Goal: Task Accomplishment & Management: Manage account settings

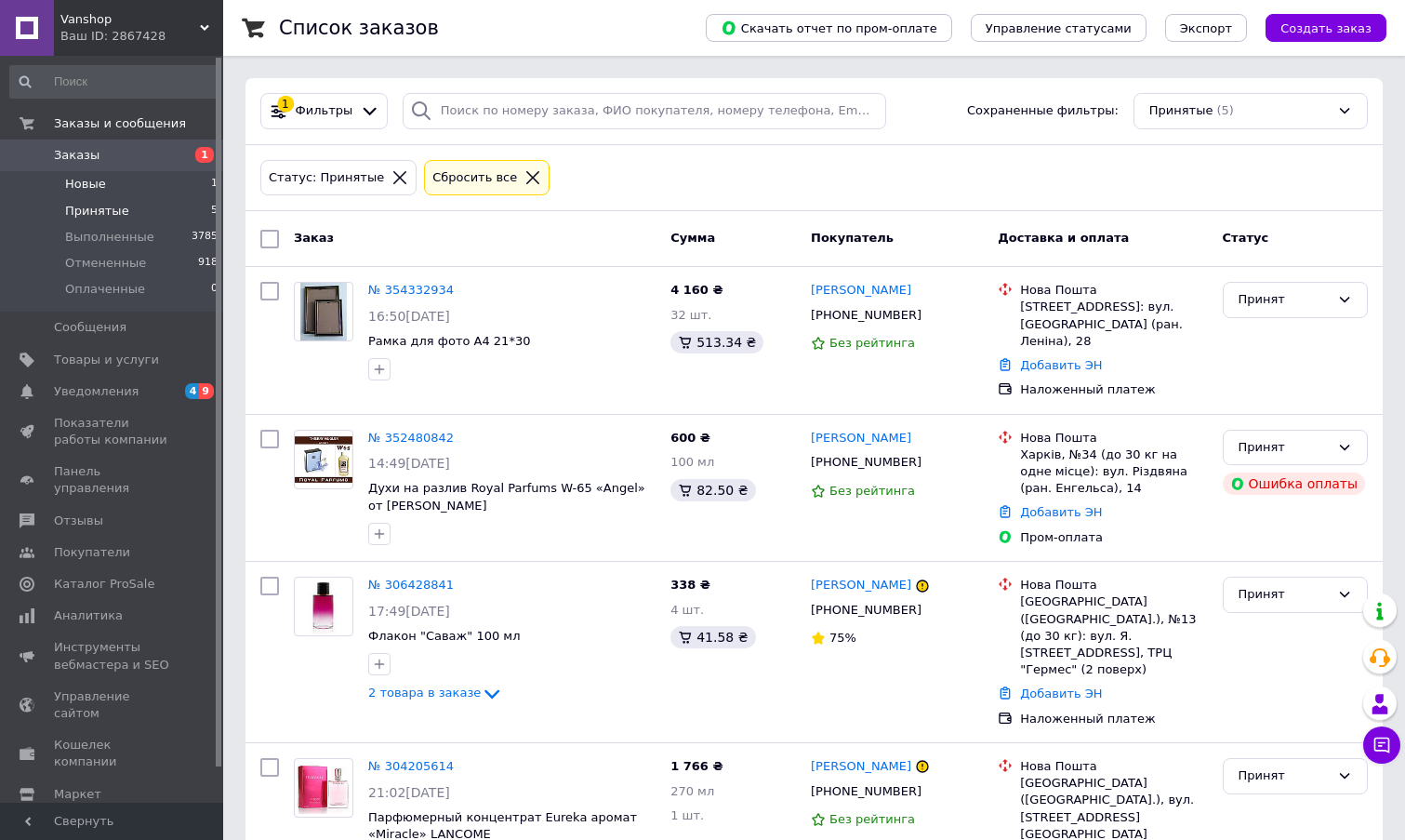
click at [94, 183] on span "Новые" at bounding box center [85, 183] width 41 height 16
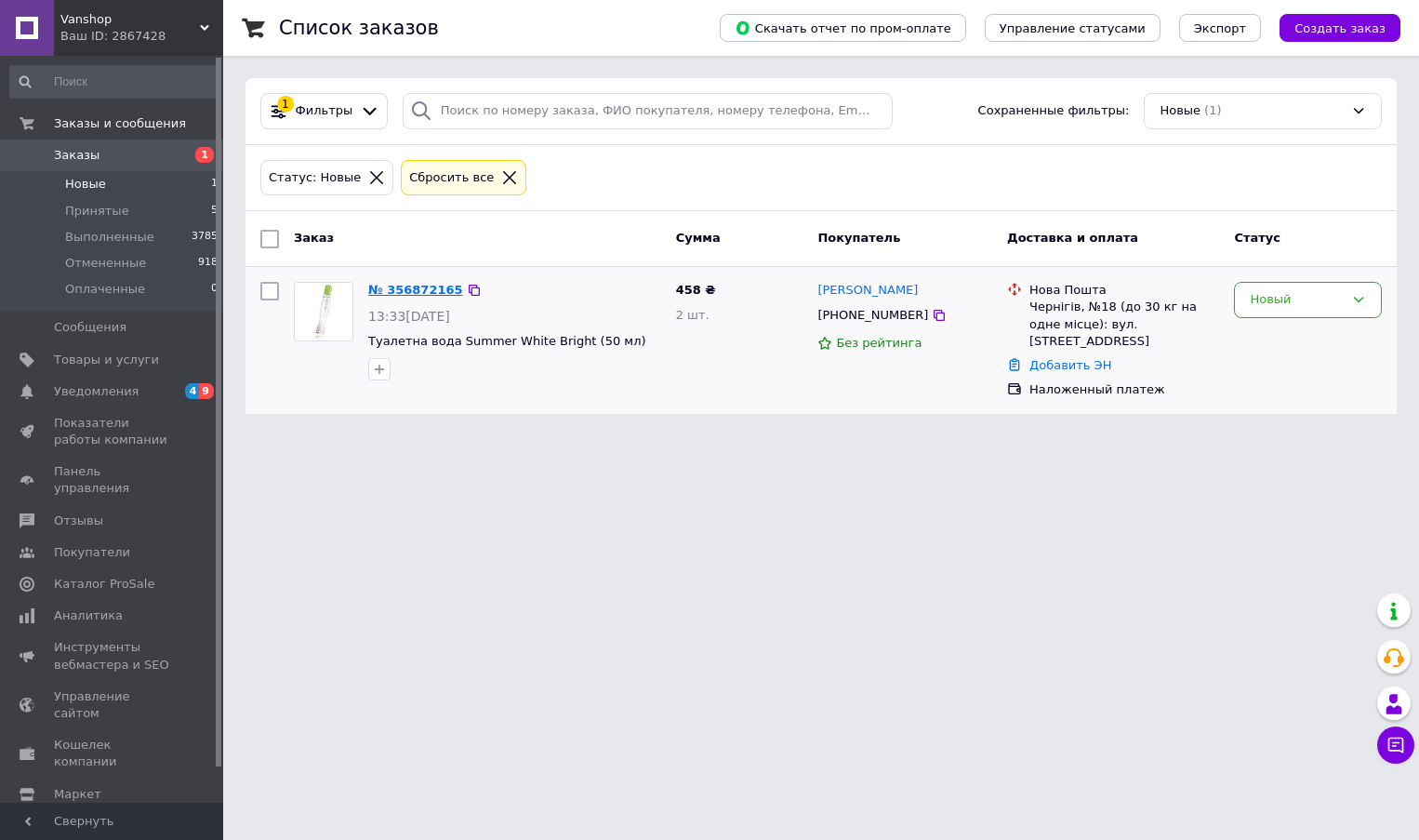
click at [419, 290] on link "№ 356872165" at bounding box center [415, 290] width 95 height 14
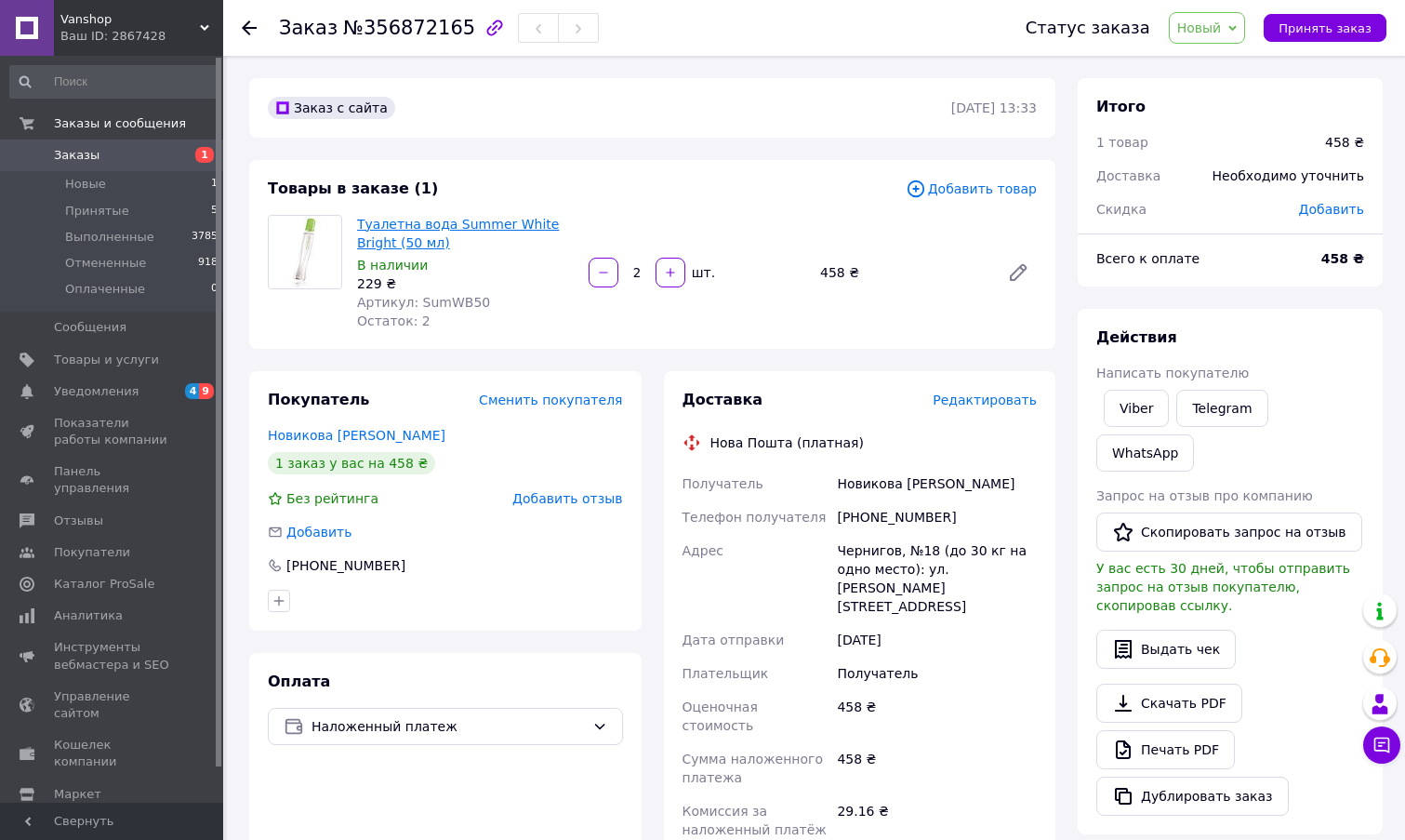
click at [476, 226] on link "Туалетна вода Summer White Bright (50 мл)" at bounding box center [458, 233] width 202 height 34
click at [248, 27] on use at bounding box center [248, 27] width 14 height 14
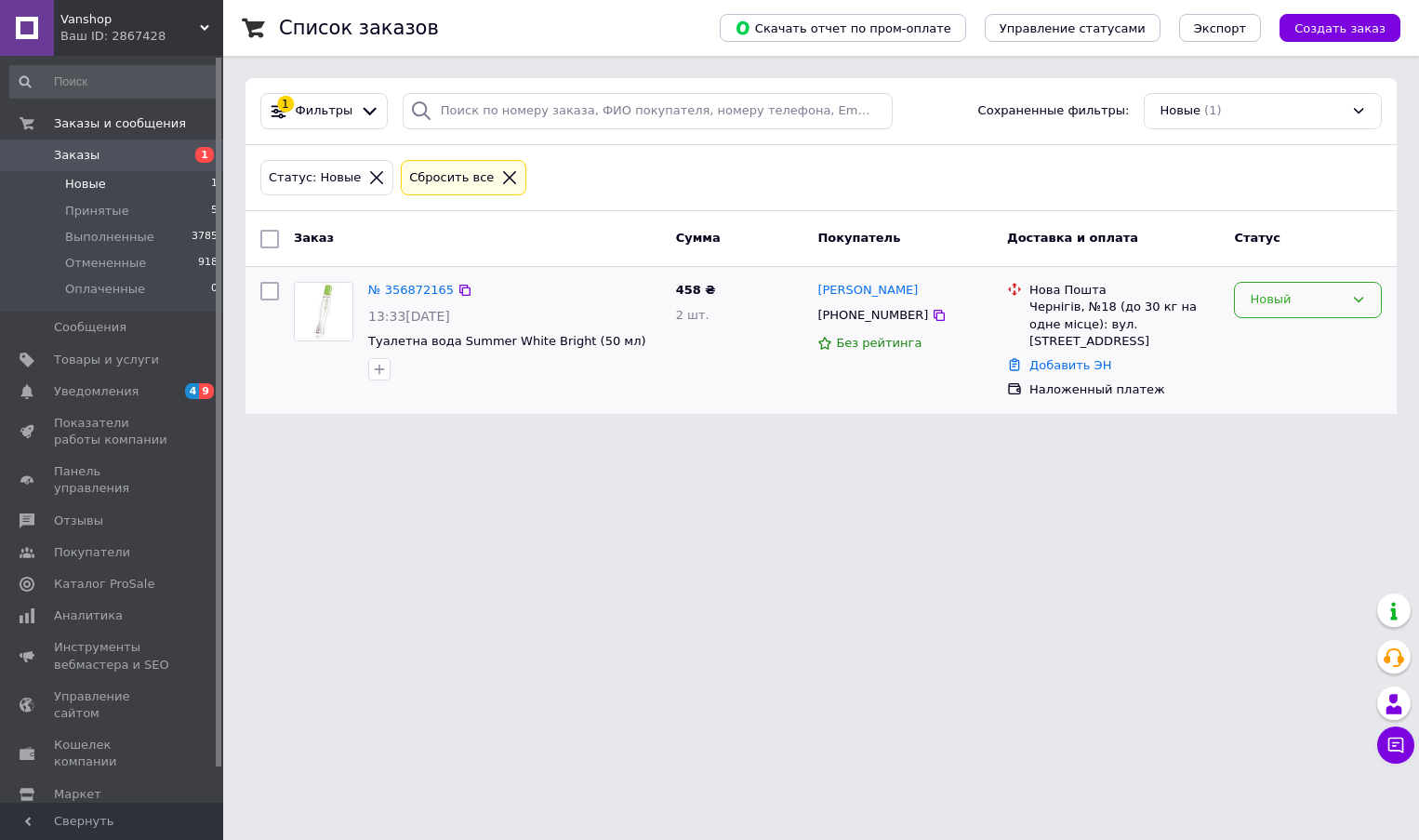
click at [1361, 298] on icon at bounding box center [1358, 298] width 14 height 14
click at [1281, 343] on li "Принят" at bounding box center [1308, 339] width 146 height 35
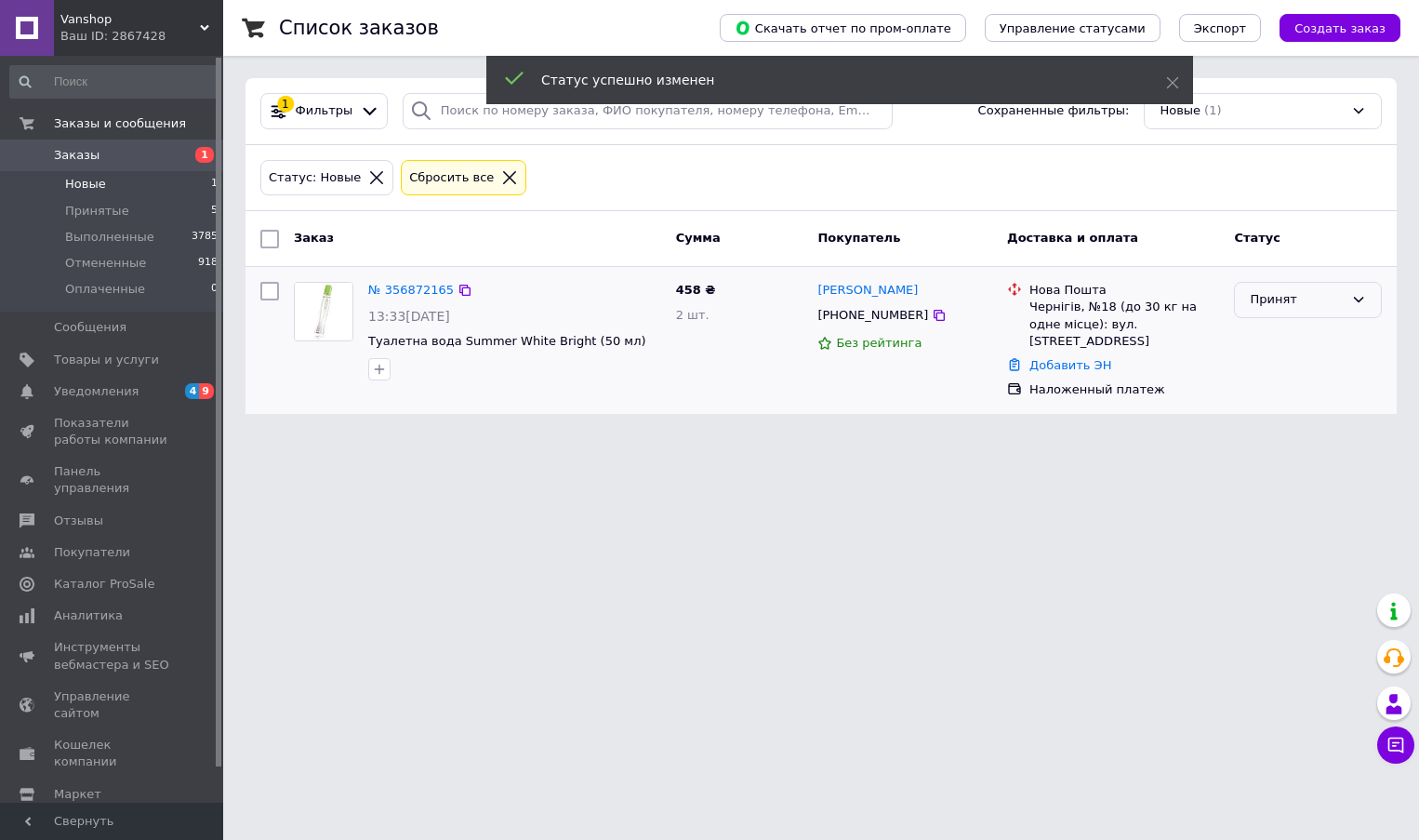
click at [1354, 297] on icon at bounding box center [1359, 300] width 11 height 6
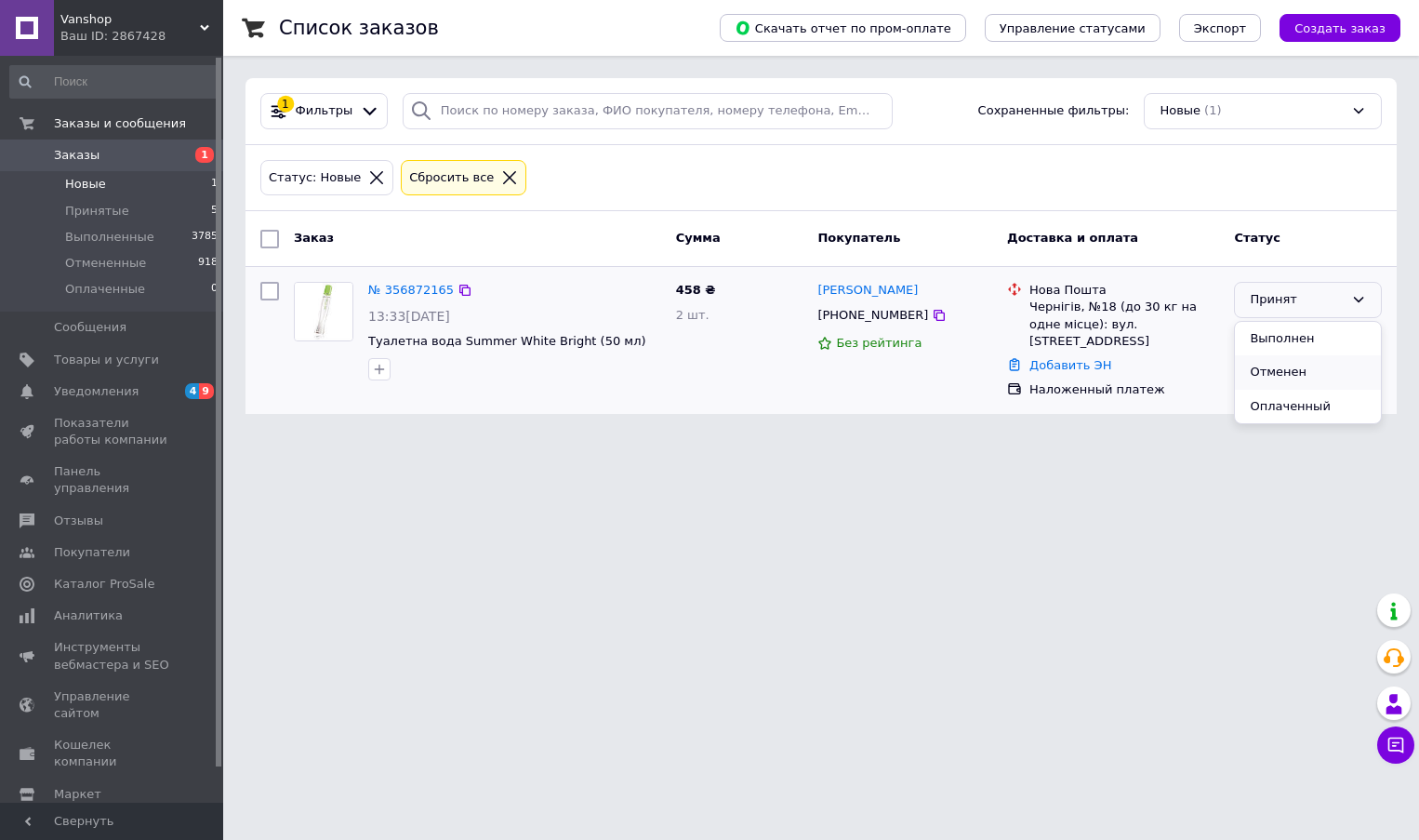
click at [1292, 370] on li "Отменен" at bounding box center [1308, 373] width 146 height 35
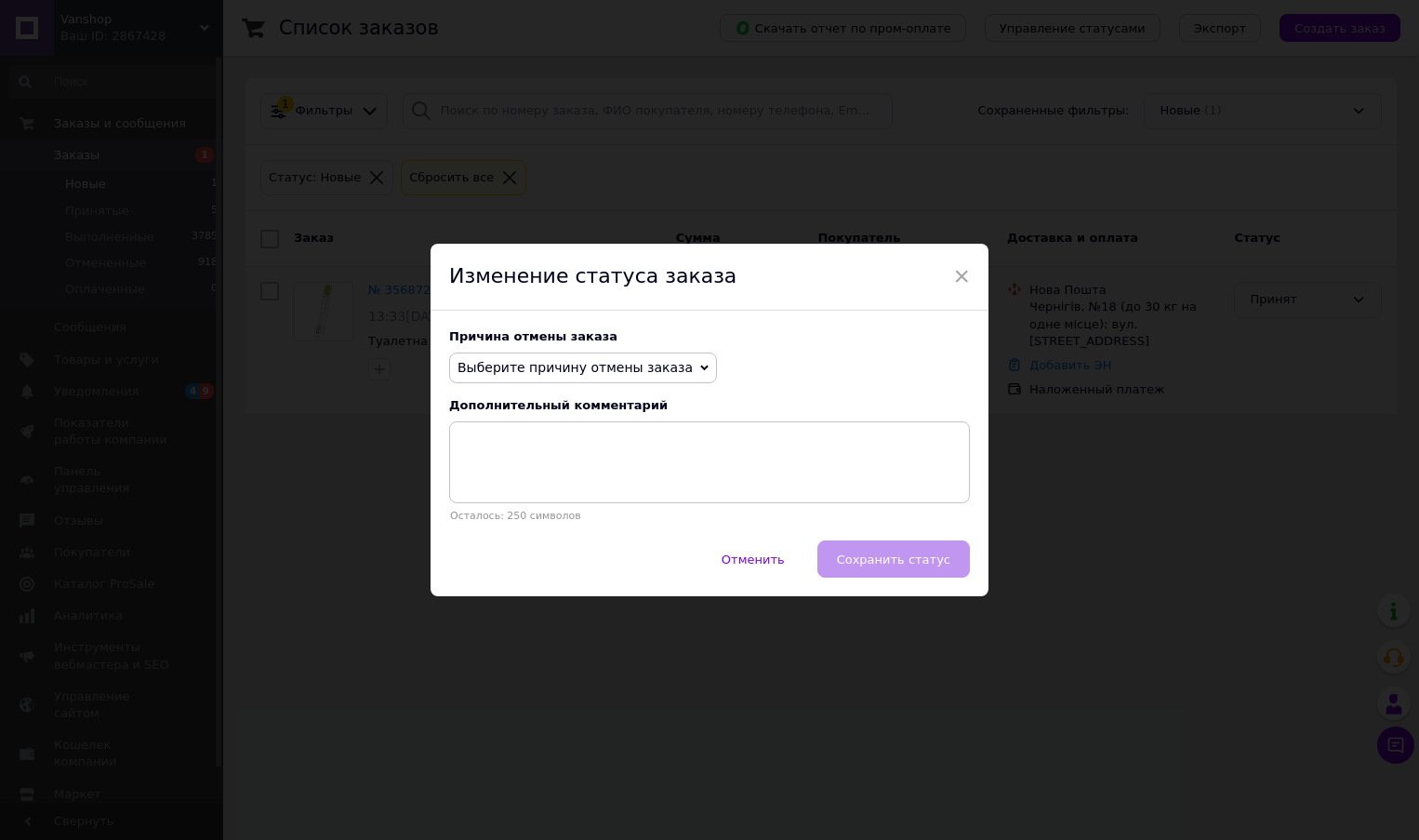
click at [700, 370] on icon at bounding box center [704, 368] width 9 height 9
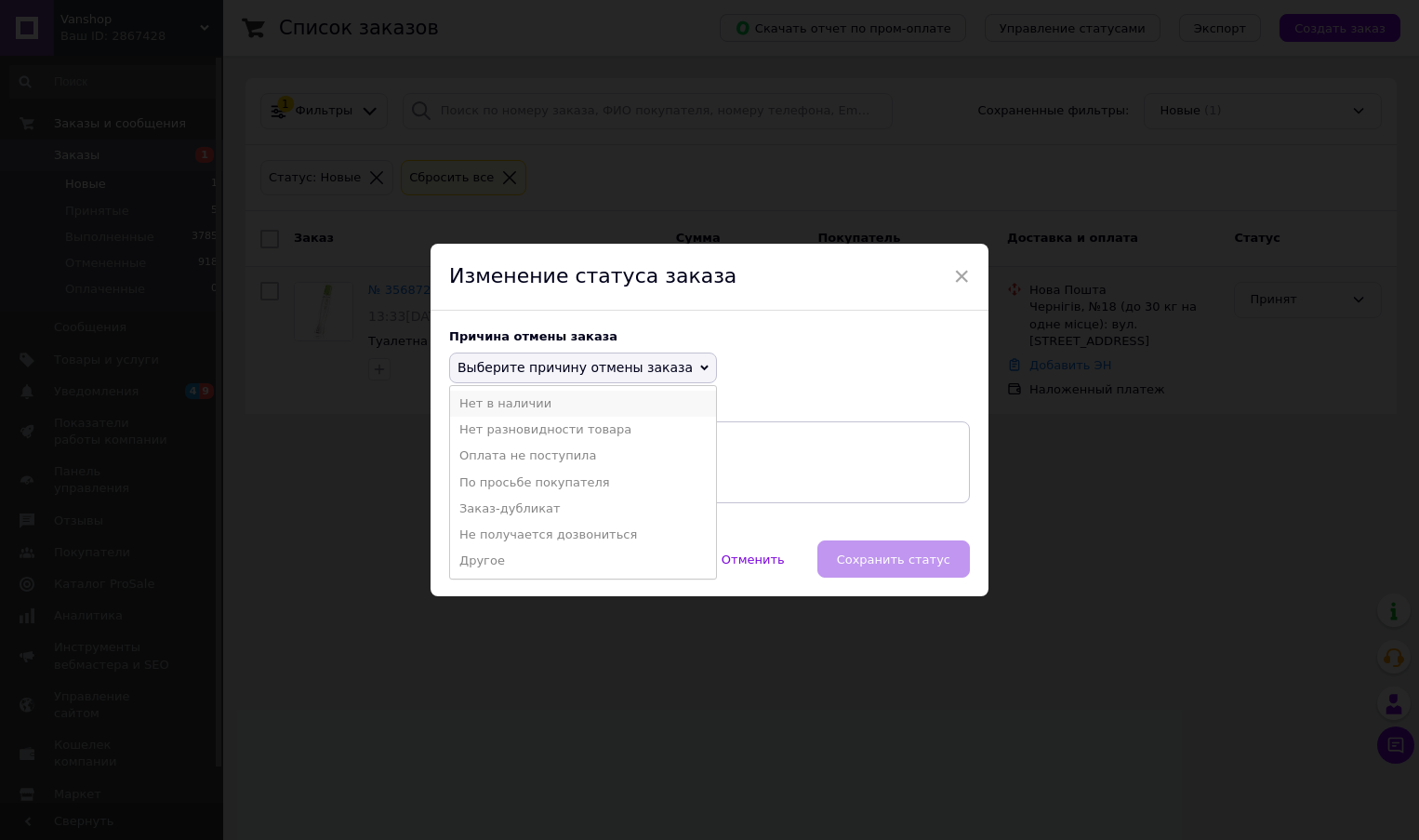
click at [525, 406] on li "Нет в наличии" at bounding box center [582, 403] width 266 height 26
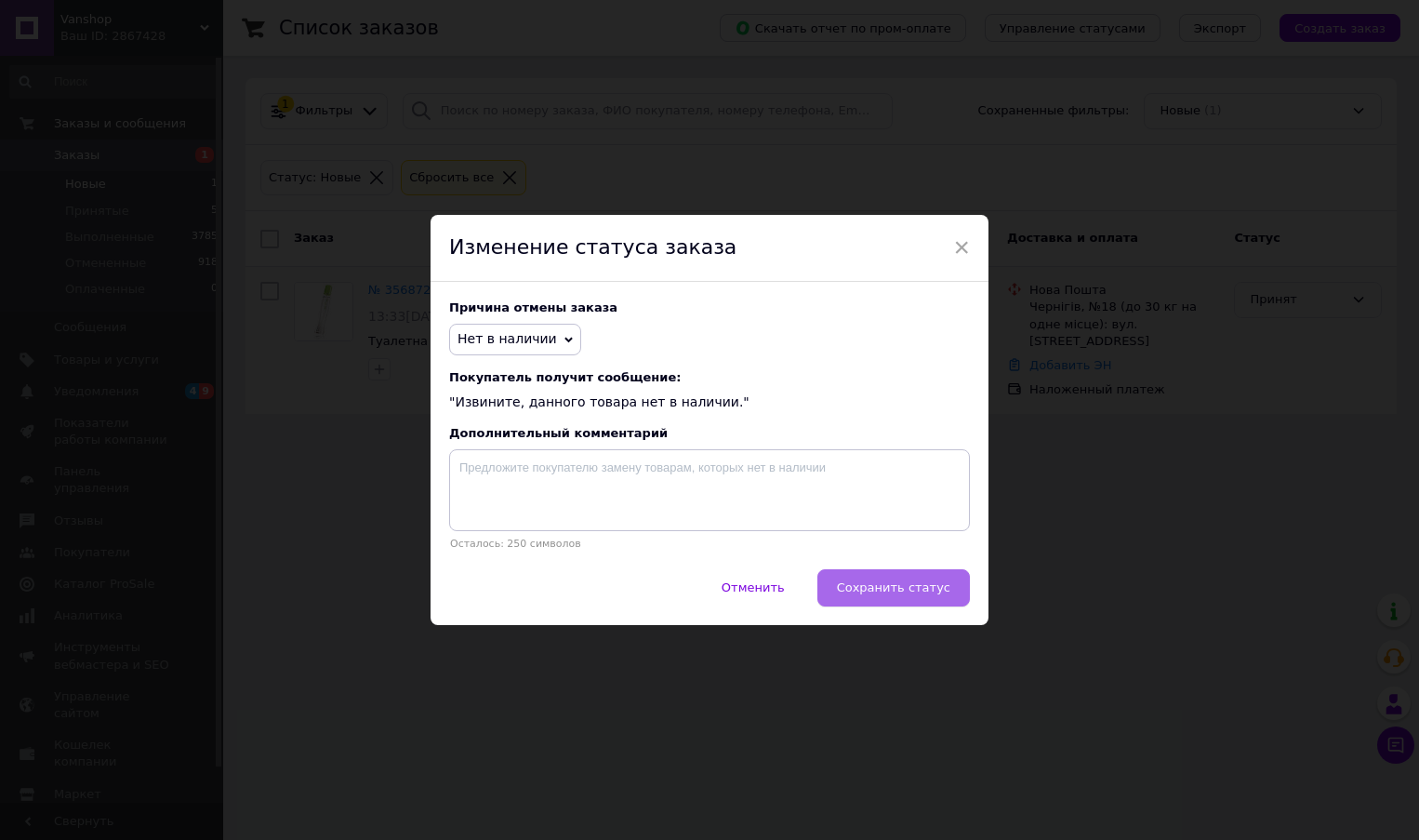
click at [923, 589] on span "Сохранить статус" at bounding box center [894, 587] width 113 height 14
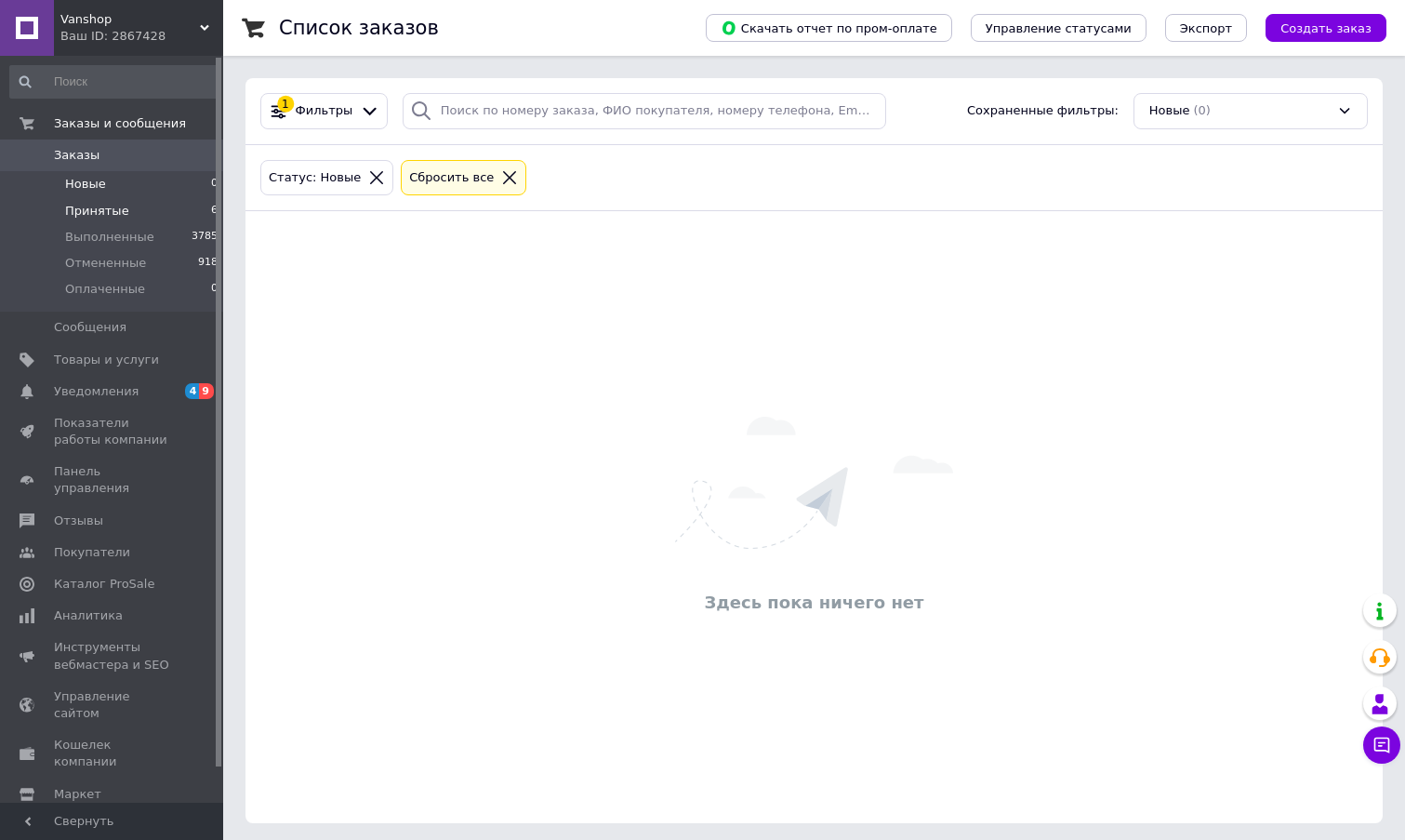
click at [112, 212] on span "Принятые" at bounding box center [97, 210] width 64 height 16
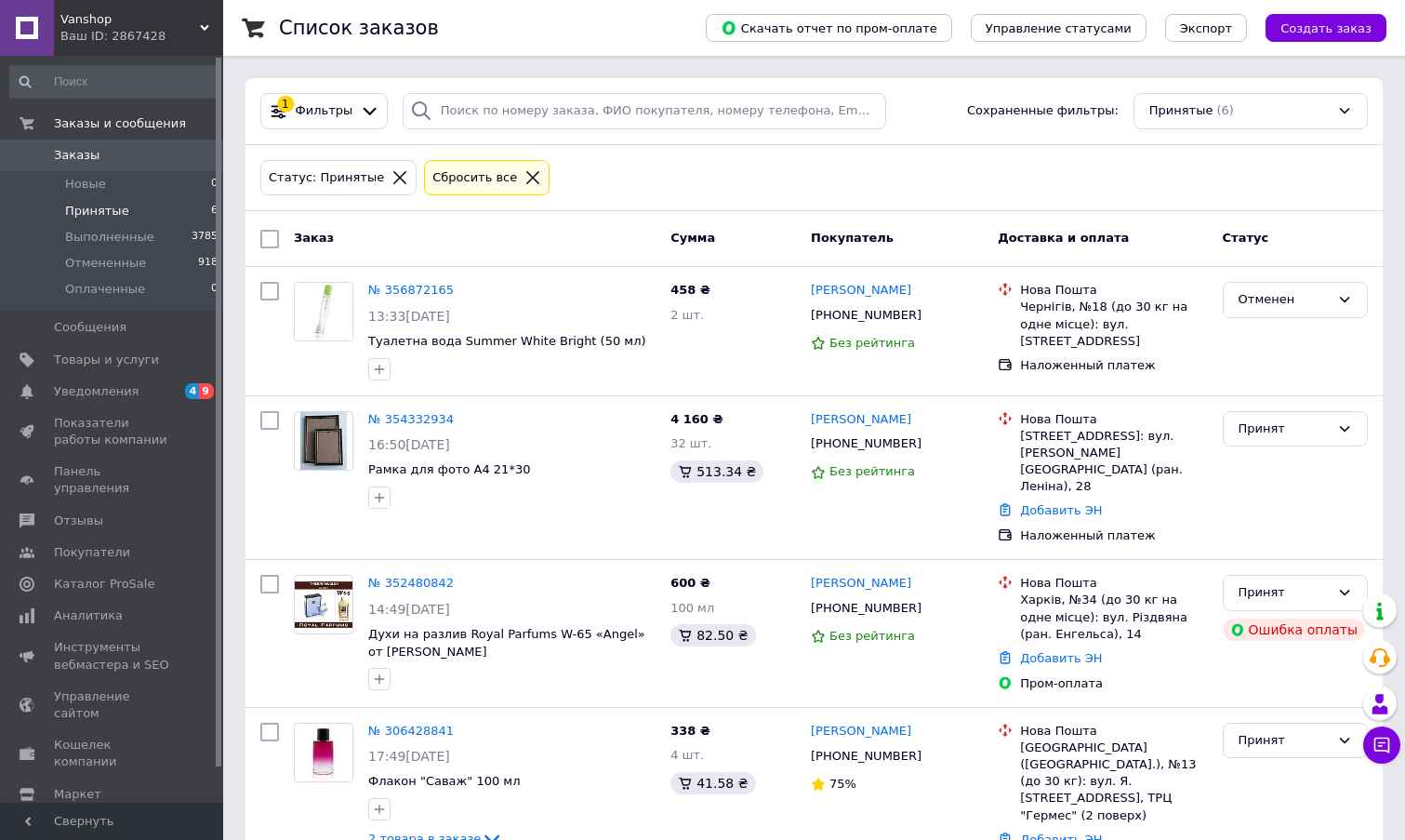
click at [197, 30] on div "Ваш ID: 2867428" at bounding box center [142, 36] width 163 height 16
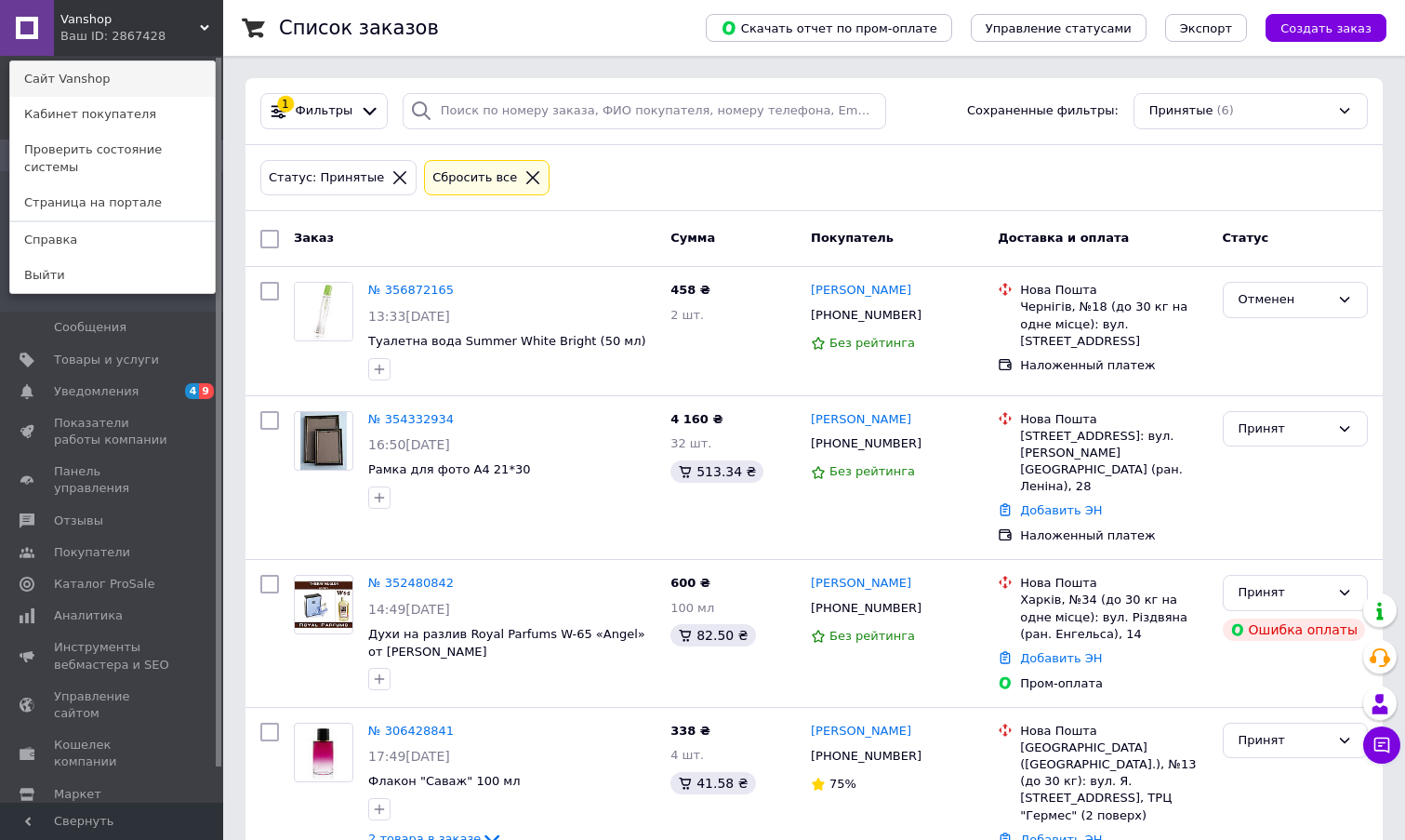
click at [54, 76] on link "Сайт Vanshop" at bounding box center [113, 79] width 205 height 36
